Goal: Task Accomplishment & Management: Use online tool/utility

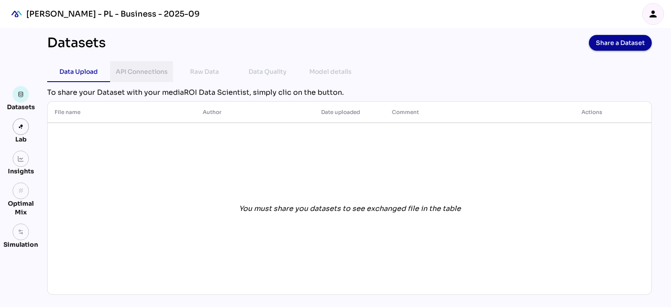
click at [131, 69] on div "API Connections" at bounding box center [142, 71] width 52 height 10
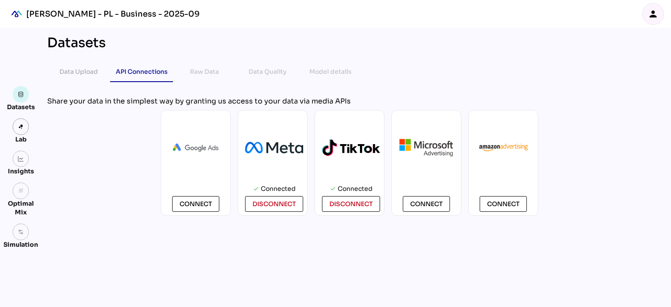
click at [198, 194] on div "Connect" at bounding box center [196, 163] width 70 height 106
click at [199, 199] on span "Connect" at bounding box center [196, 204] width 32 height 10
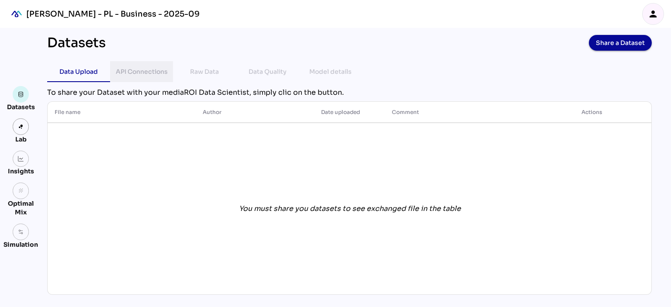
click at [150, 73] on div "API Connections" at bounding box center [142, 71] width 52 height 10
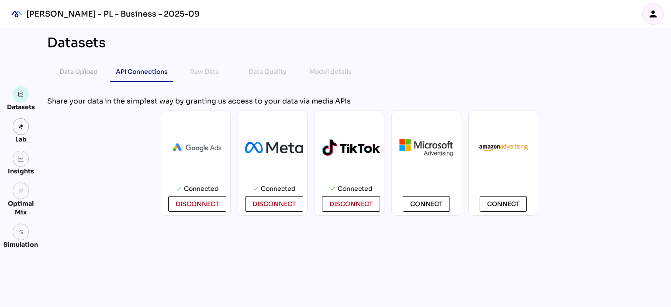
click at [633, 138] on div "check Connected disconnect check Connected disconnect check Connected disconnec…" at bounding box center [349, 163] width 605 height 106
click at [421, 209] on span "Connect" at bounding box center [426, 204] width 32 height 10
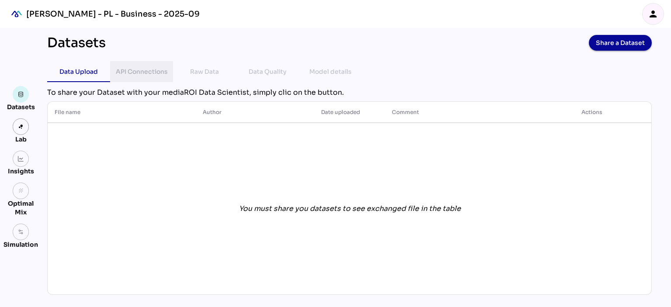
click at [132, 69] on div "API Connections" at bounding box center [142, 71] width 52 height 10
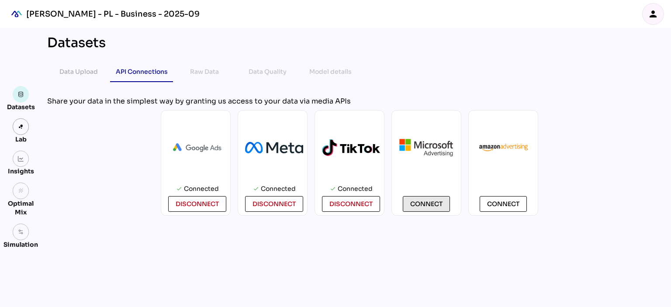
click at [414, 202] on span "Connect" at bounding box center [426, 204] width 32 height 10
